Goal: Task Accomplishment & Management: Use online tool/utility

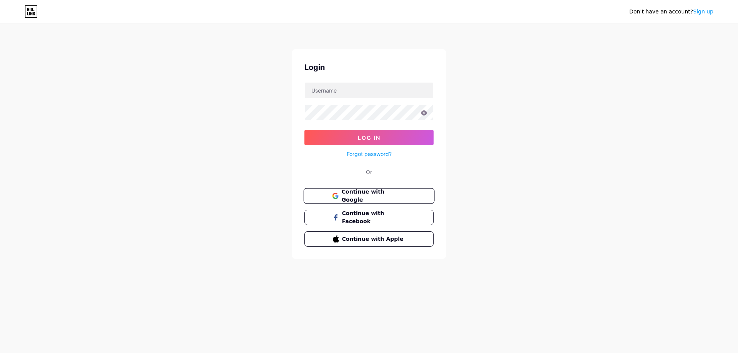
click at [353, 194] on span "Continue with Google" at bounding box center [373, 196] width 64 height 17
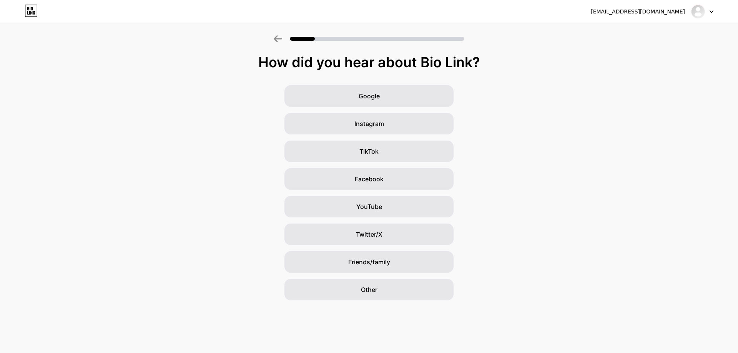
click at [34, 13] on icon at bounding box center [34, 12] width 2 height 3
